Goal: Information Seeking & Learning: Find specific fact

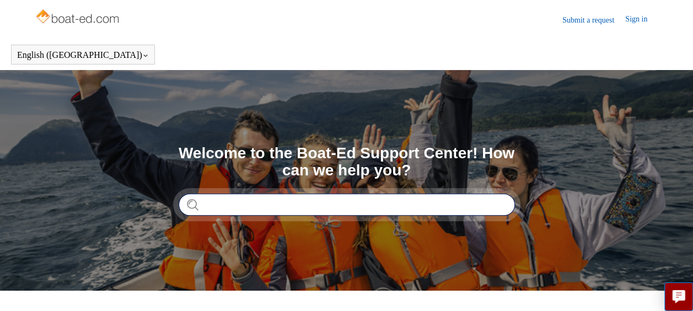
click at [339, 204] on input "Search" at bounding box center [347, 205] width 337 height 22
type input "****"
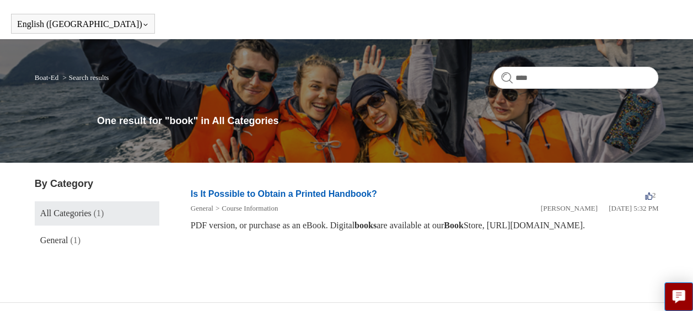
scroll to position [46, 0]
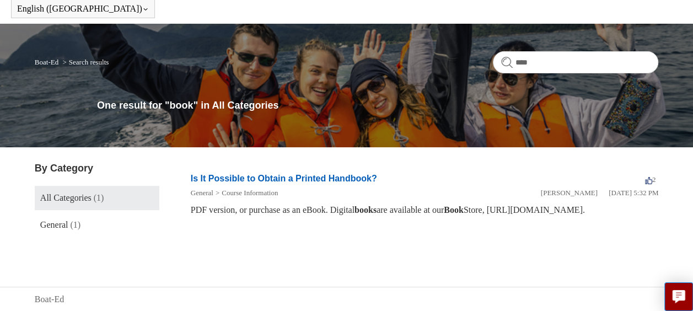
click at [609, 211] on div "PDF version, or purchase as an eBook. Digital books are available at our Book S…" at bounding box center [425, 210] width 468 height 13
drag, startPoint x: 652, startPoint y: 209, endPoint x: 529, endPoint y: 205, distance: 123.6
click at [529, 205] on div "PDF version, or purchase as an eBook. Digital books are available at our Book S…" at bounding box center [425, 210] width 468 height 13
copy div "[URL][DOMAIN_NAME]"
